Goal: Task Accomplishment & Management: Manage account settings

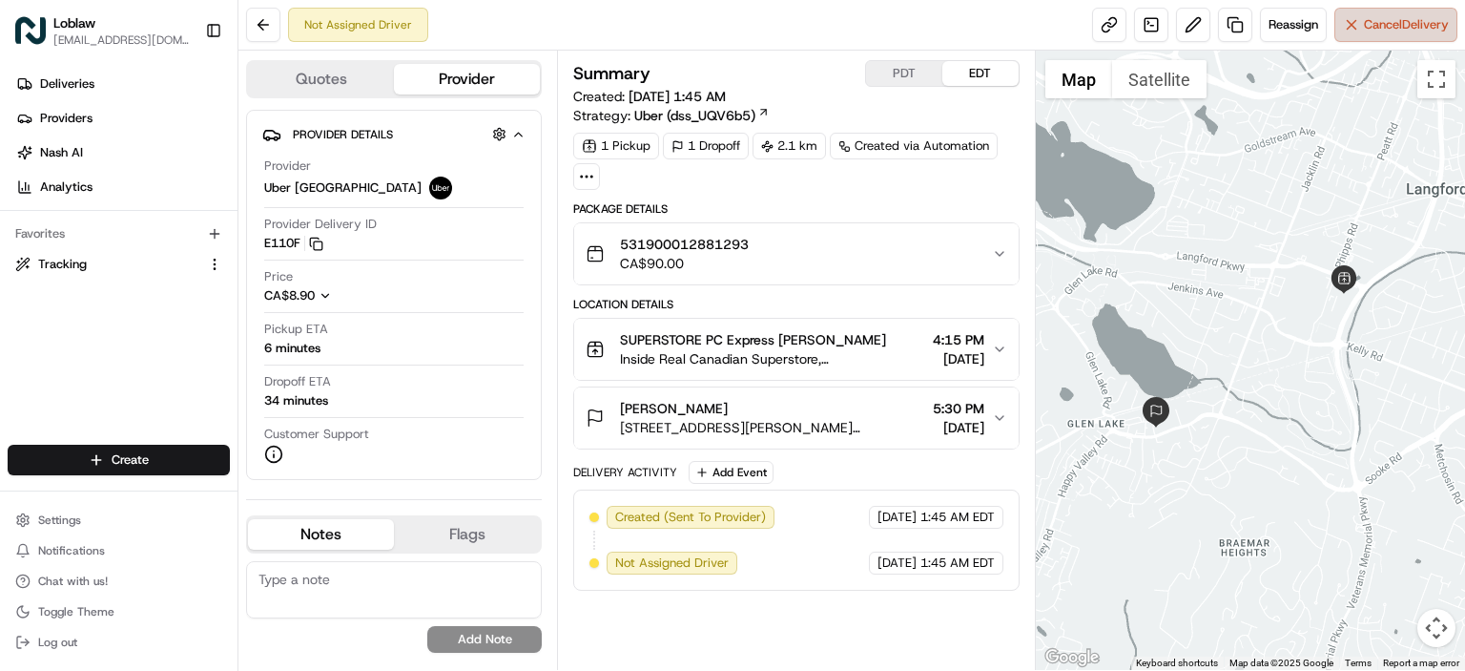
click at [1356, 33] on button "Cancel Delivery" at bounding box center [1395, 25] width 123 height 34
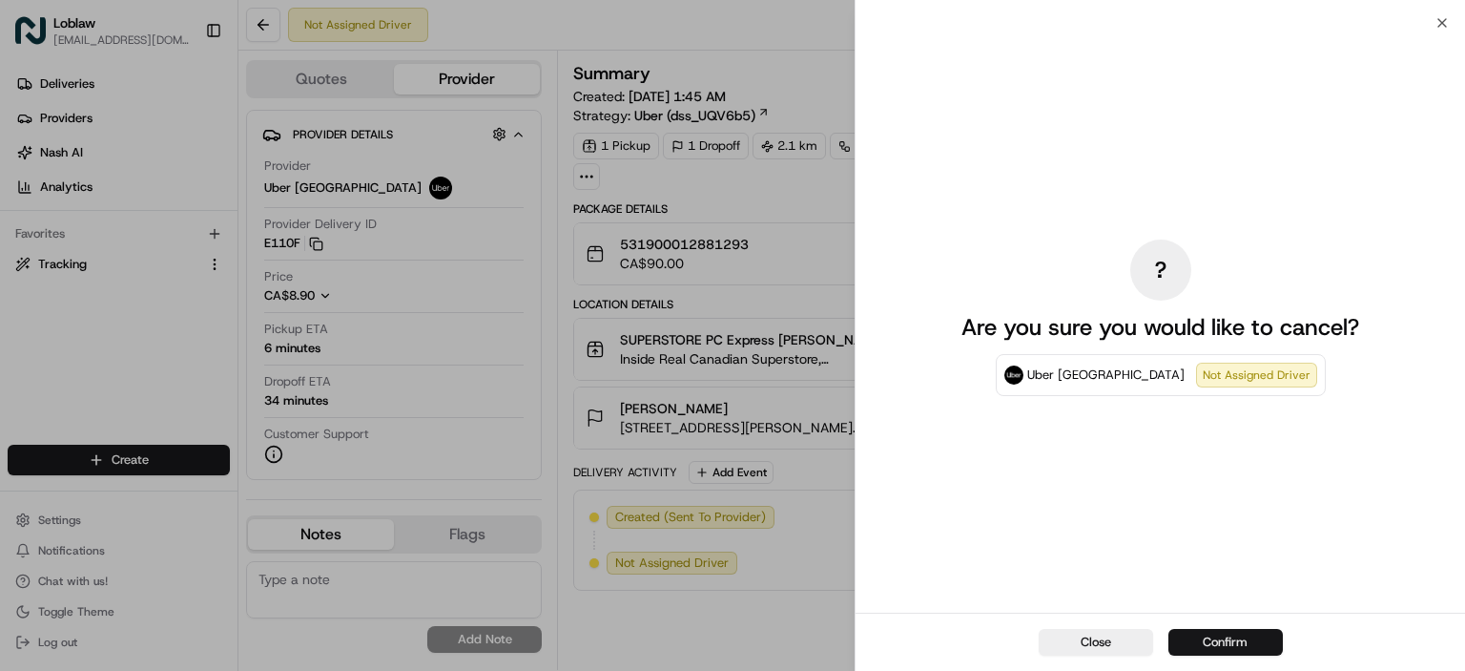
click at [1208, 647] on button "Confirm" at bounding box center [1225, 642] width 114 height 27
